Goal: Task Accomplishment & Management: Manage account settings

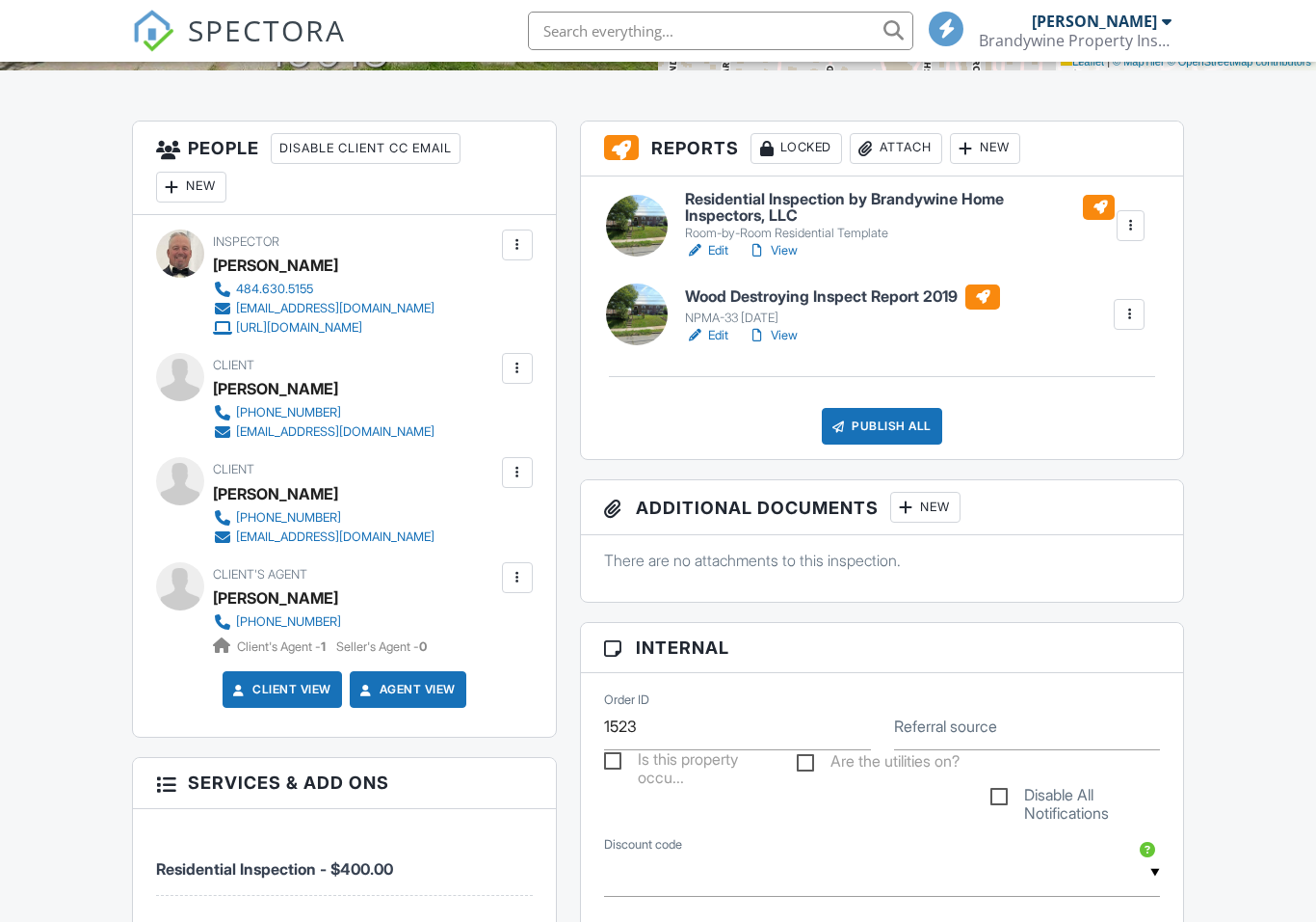
scroll to position [476, 0]
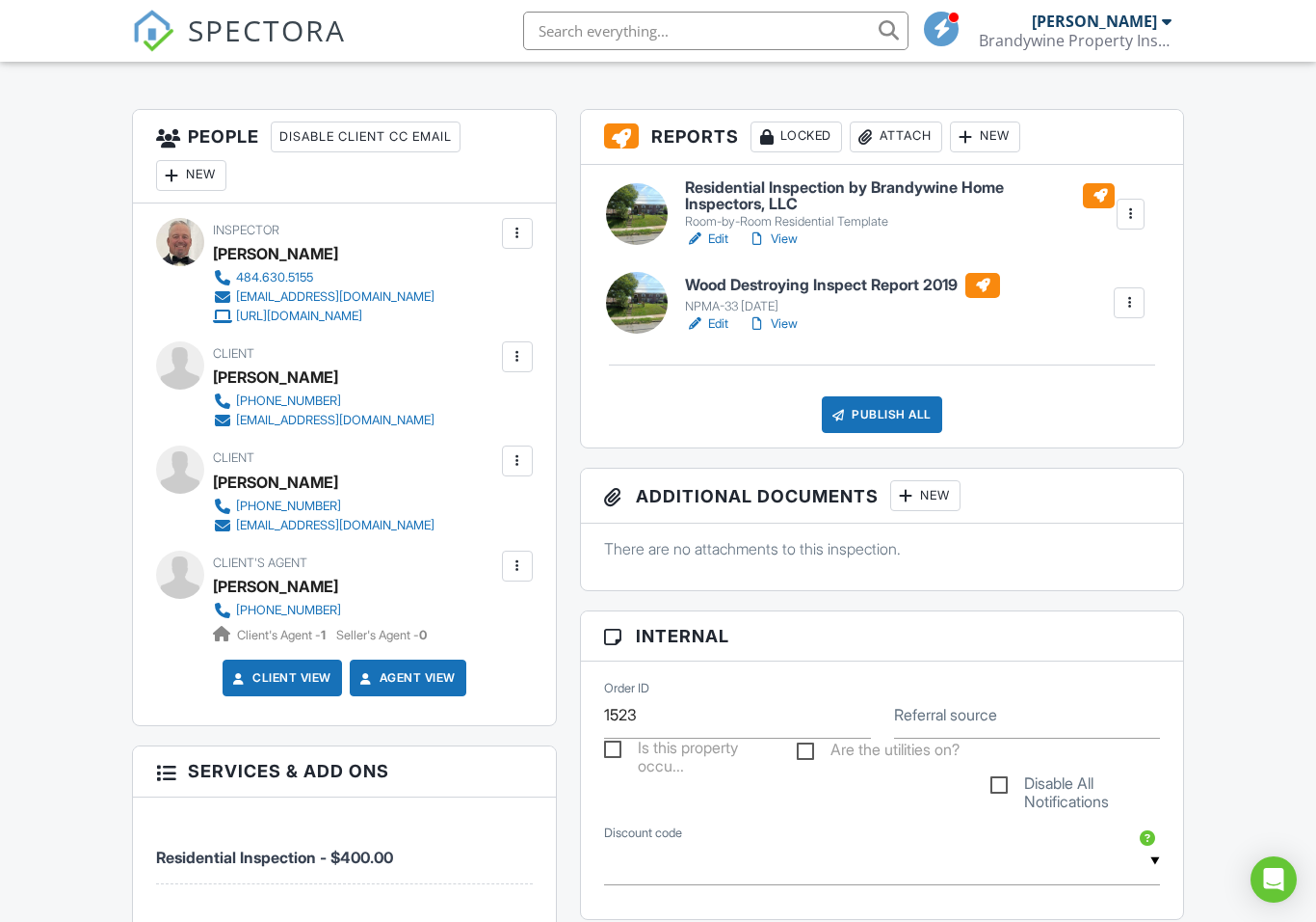
click at [522, 576] on div at bounding box center [518, 566] width 20 height 20
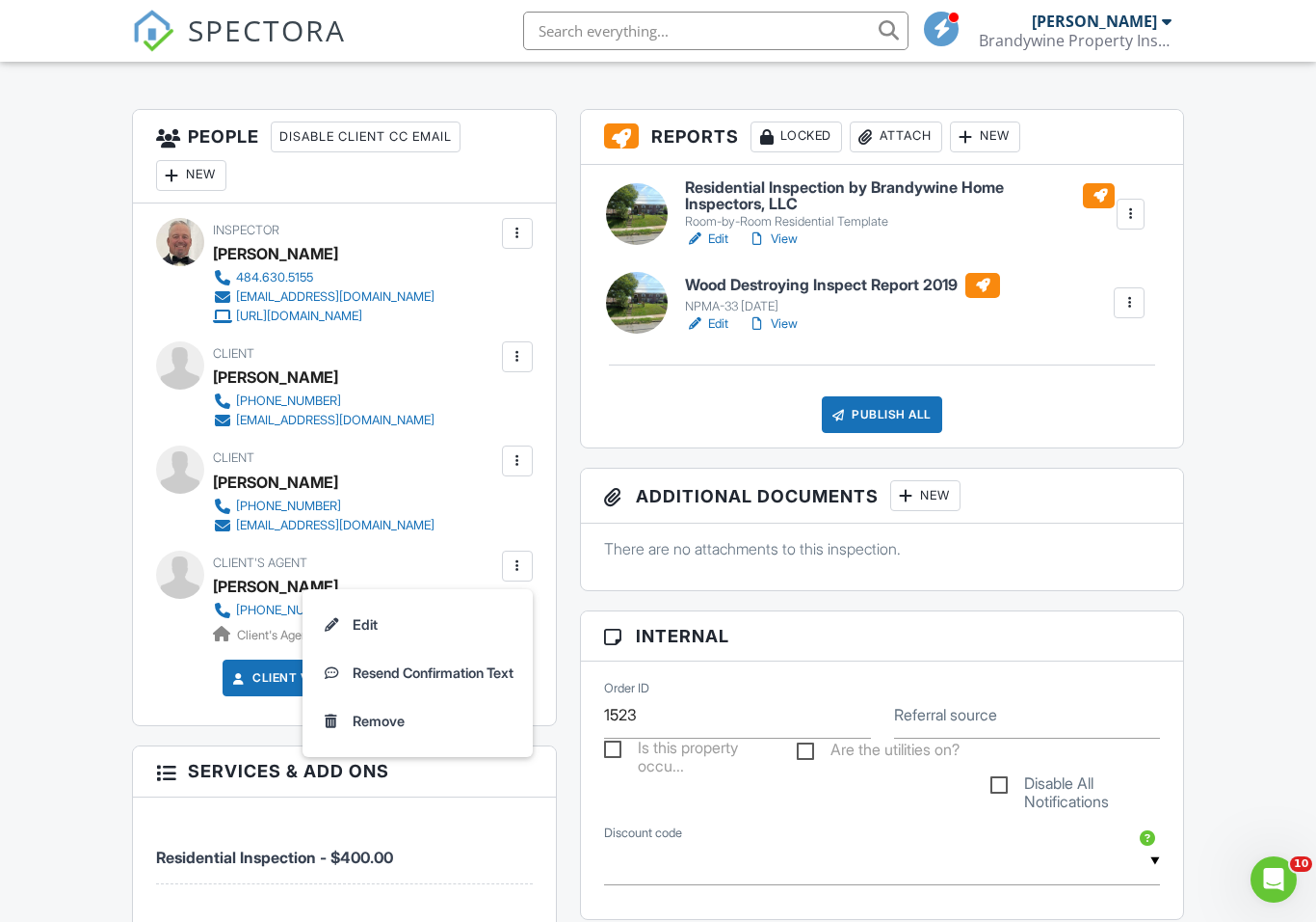
scroll to position [0, 0]
click at [359, 637] on li "Edit" at bounding box center [418, 624] width 207 height 48
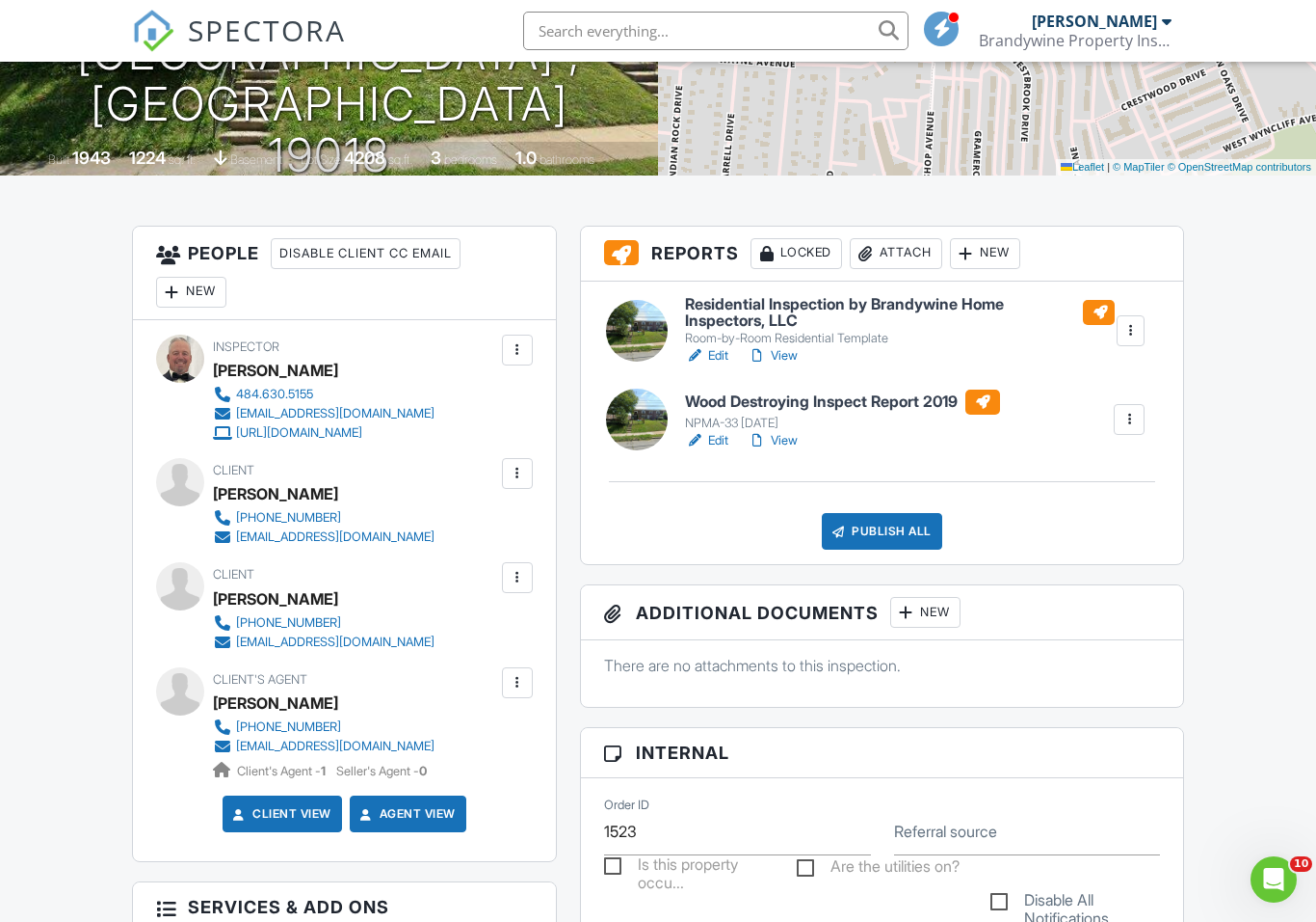
click at [524, 685] on div at bounding box center [518, 682] width 20 height 20
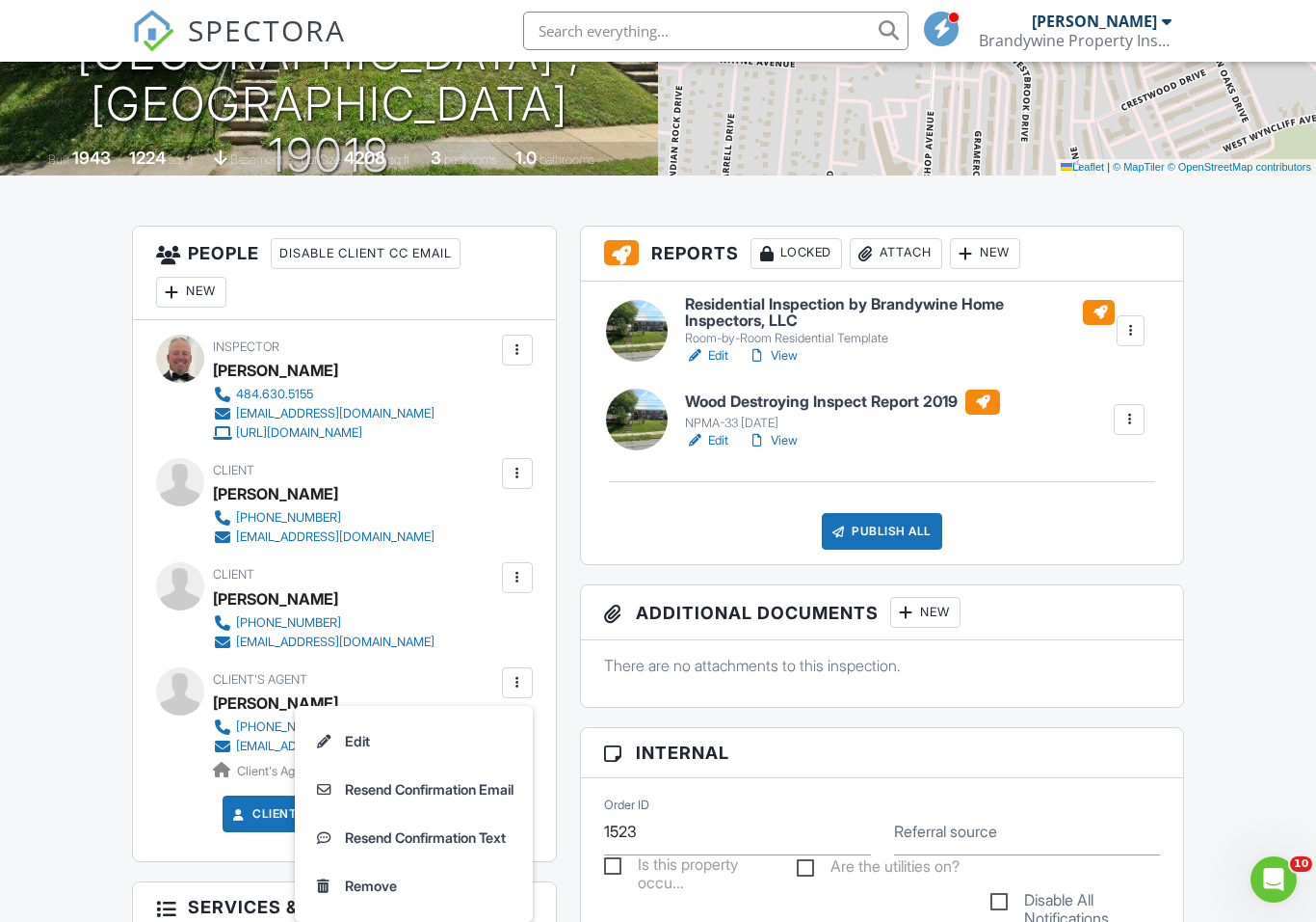
click at [355, 746] on li "Edit" at bounding box center [414, 741] width 215 height 48
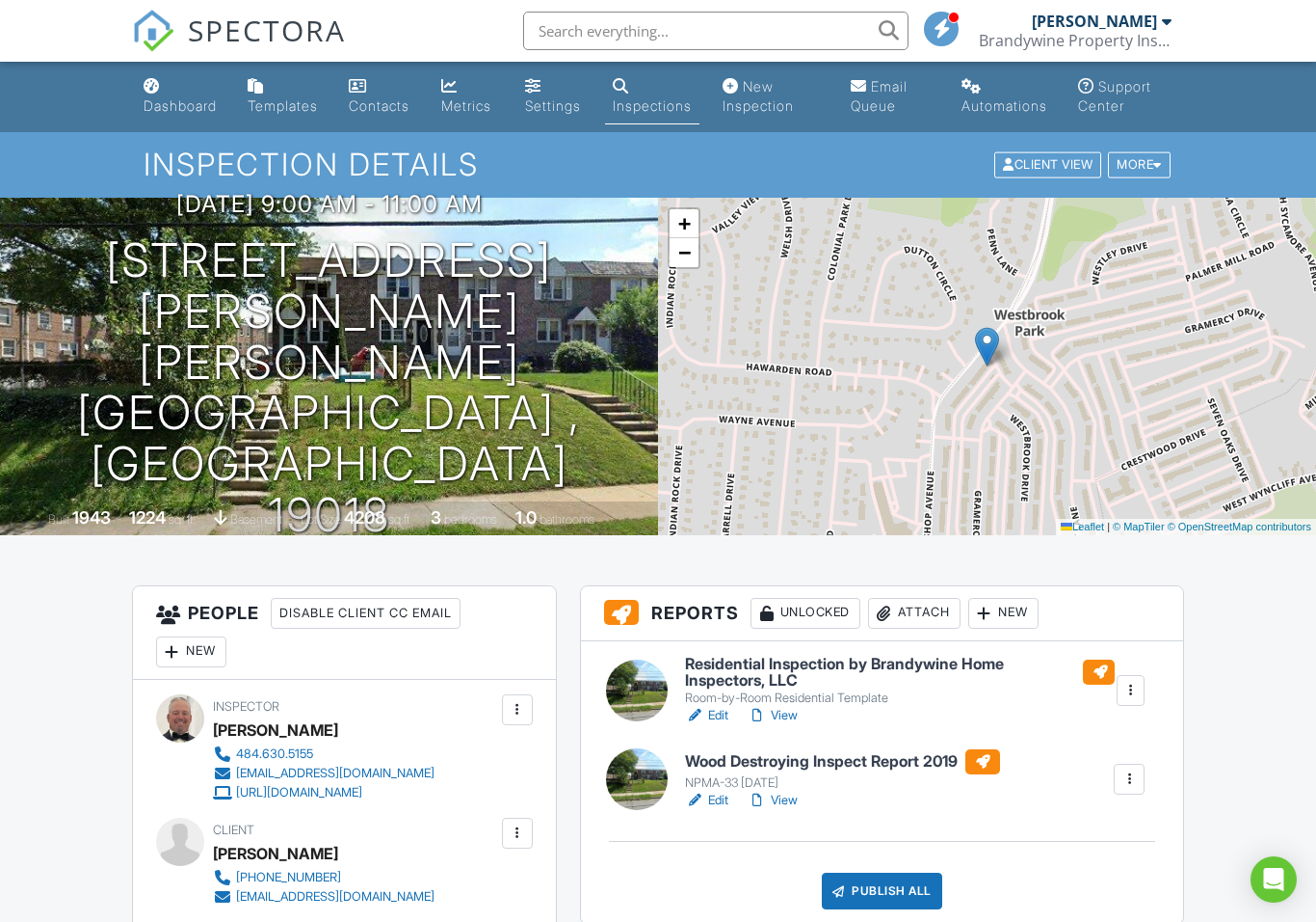
click at [797, 801] on link "View" at bounding box center [773, 801] width 50 height 20
